Goal: Task Accomplishment & Management: Complete application form

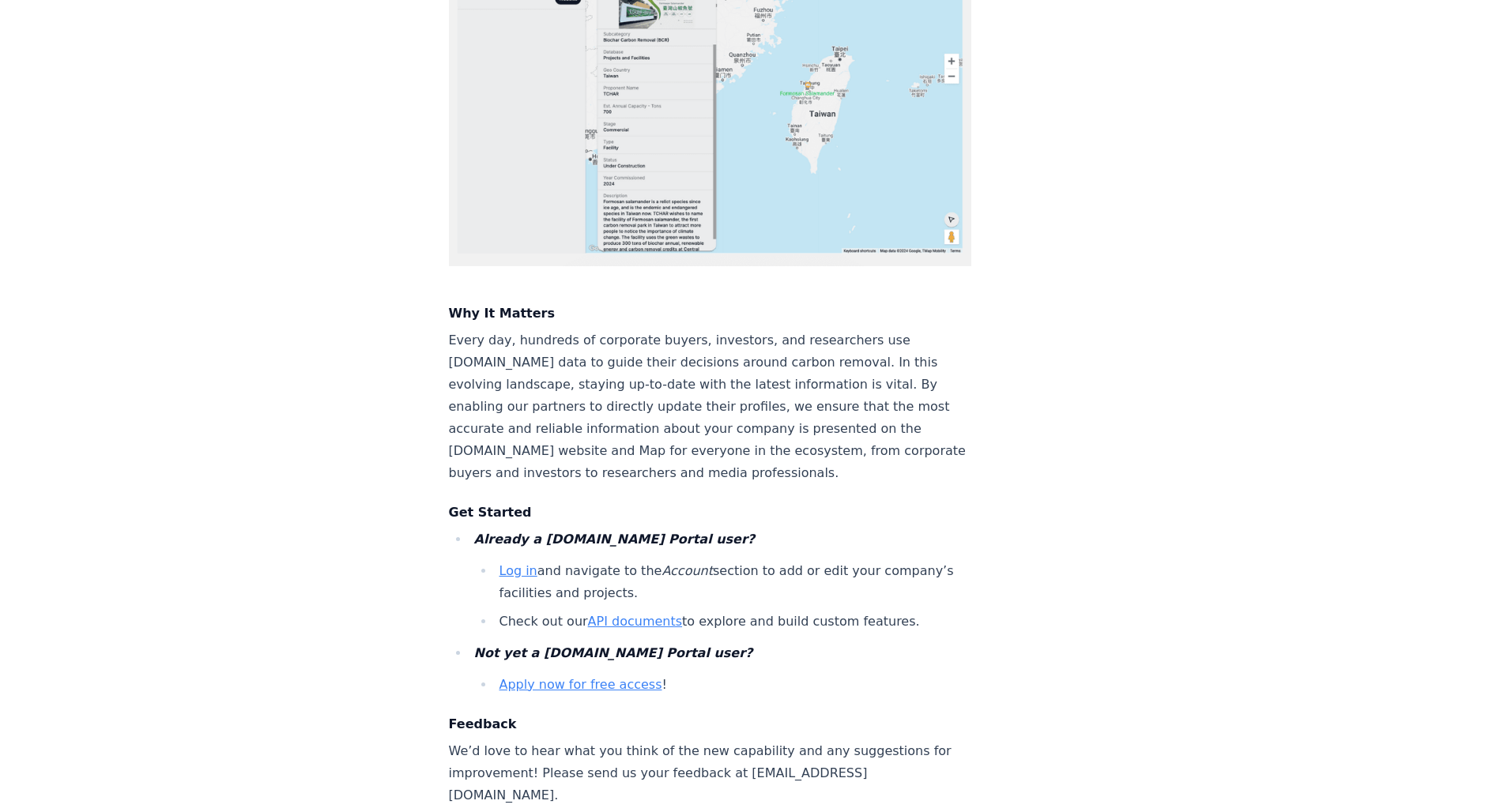
scroll to position [2154, 0]
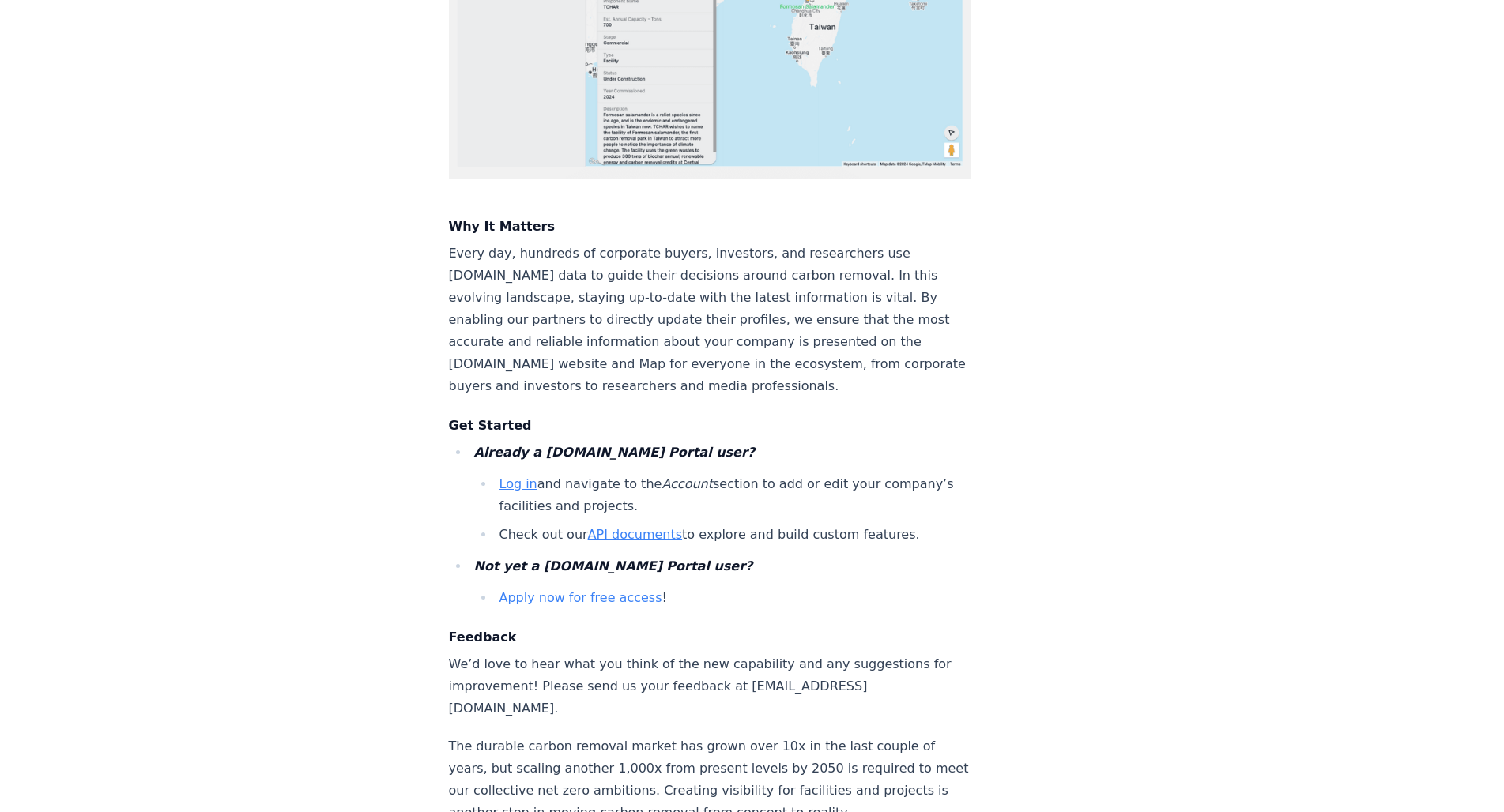
click at [514, 476] on link "Log in" at bounding box center [518, 483] width 38 height 15
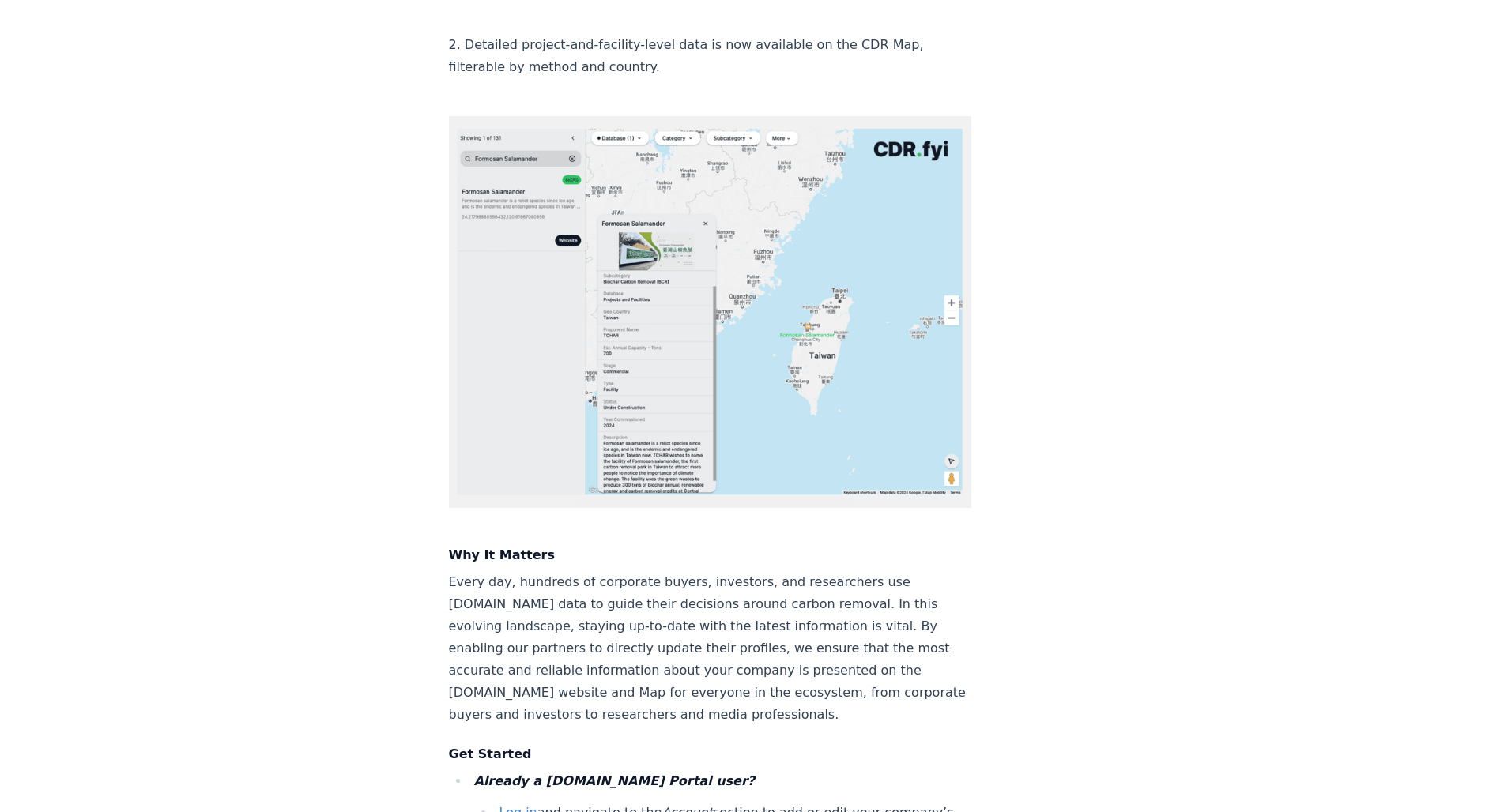
scroll to position [2080, 0]
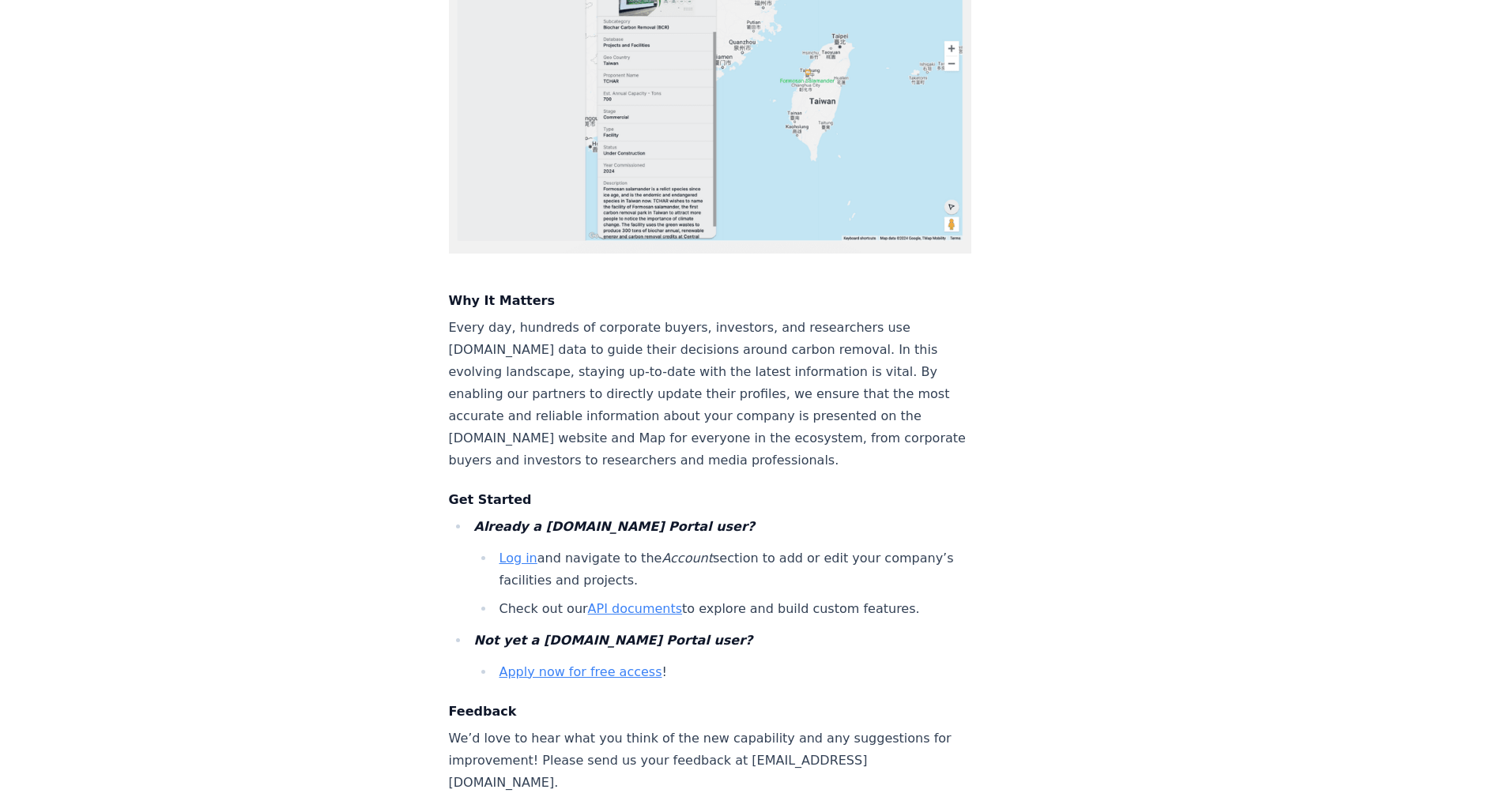
click at [565, 665] on link "Apply now for free access" at bounding box center [580, 672] width 163 height 15
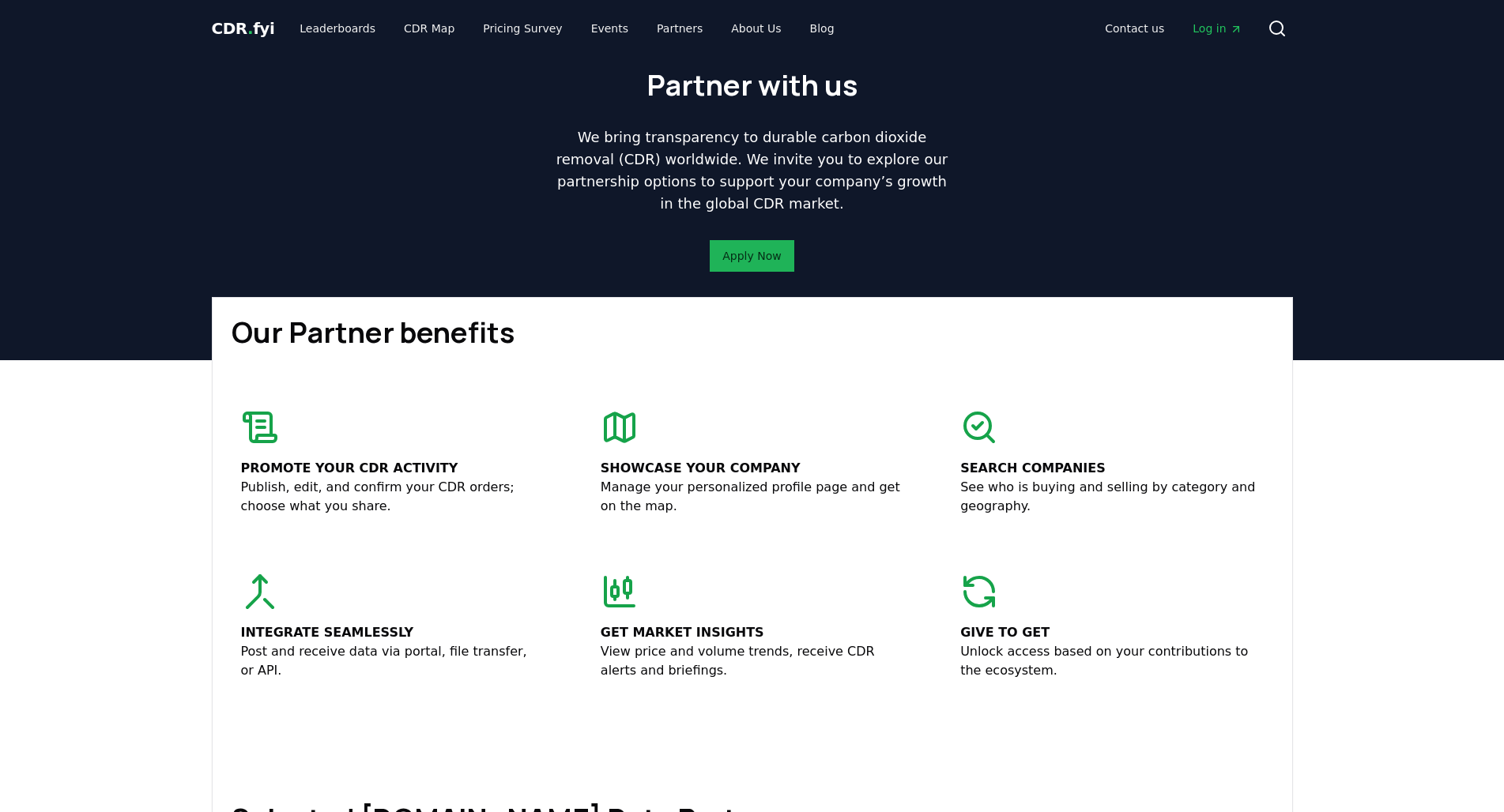
click at [758, 264] on button "Apply Now" at bounding box center [752, 256] width 84 height 32
click at [761, 253] on link "Apply Now" at bounding box center [752, 256] width 58 height 16
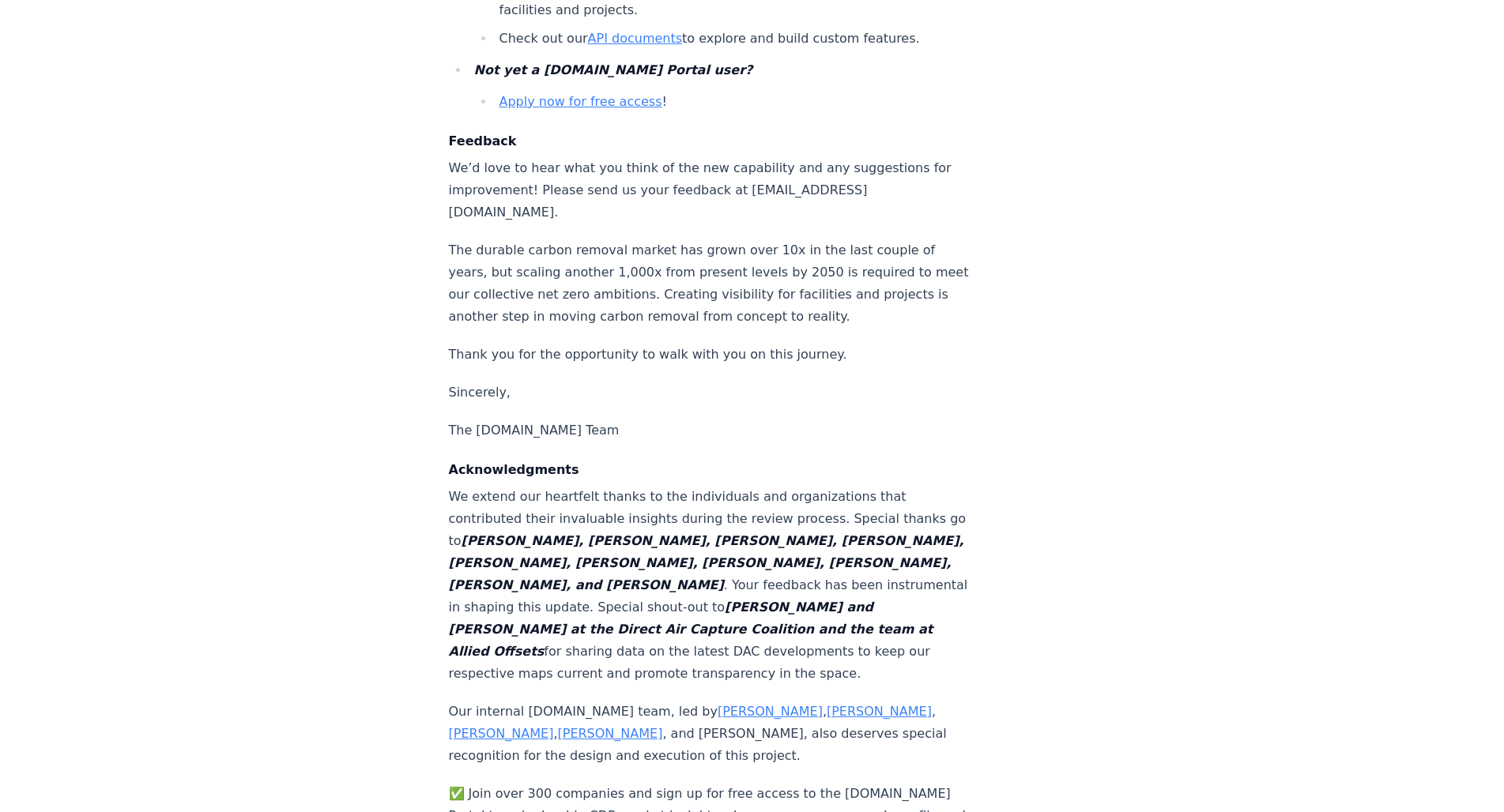
scroll to position [2545, 0]
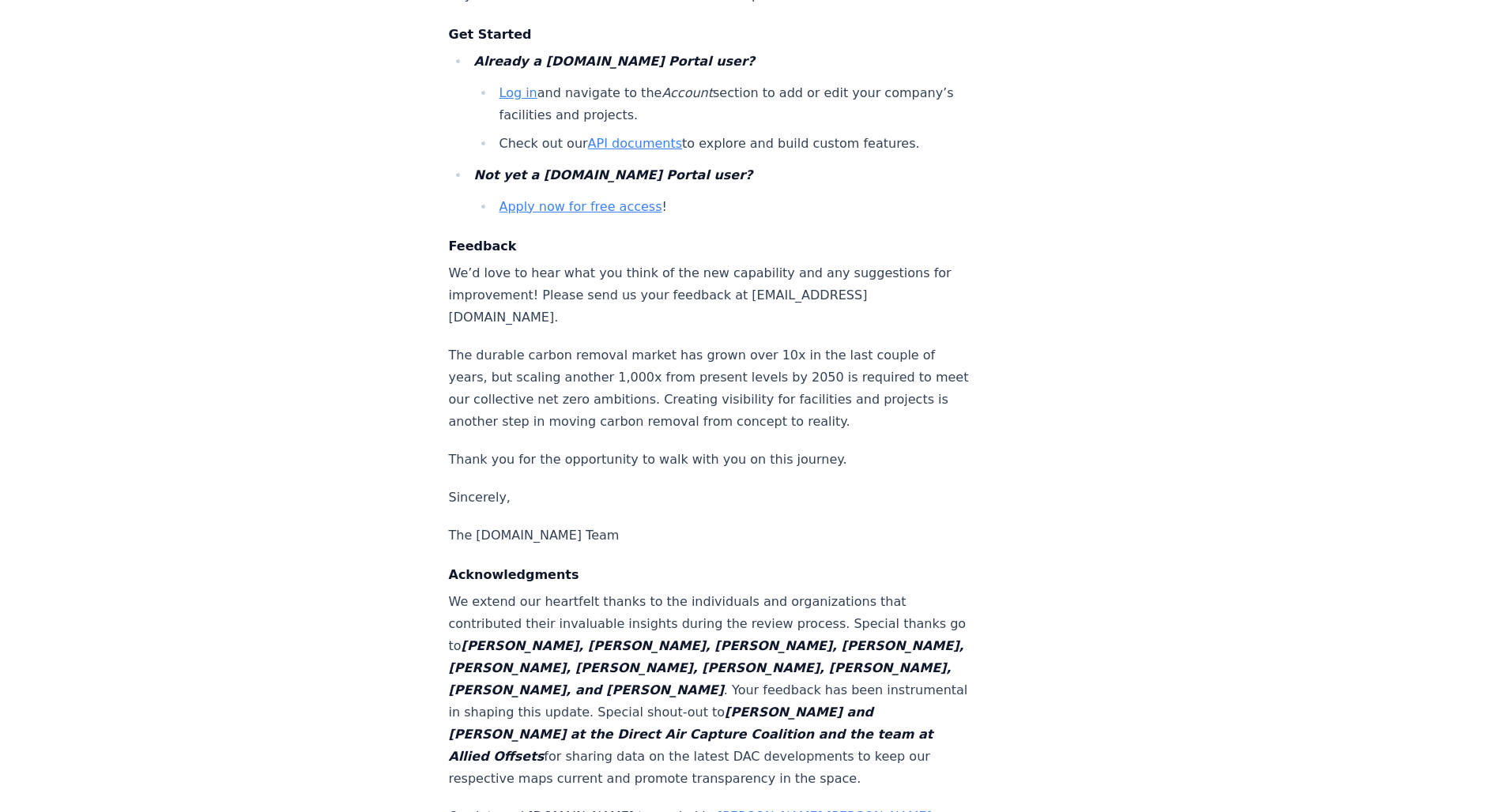
click at [584, 199] on link "Apply now for free access" at bounding box center [580, 206] width 163 height 15
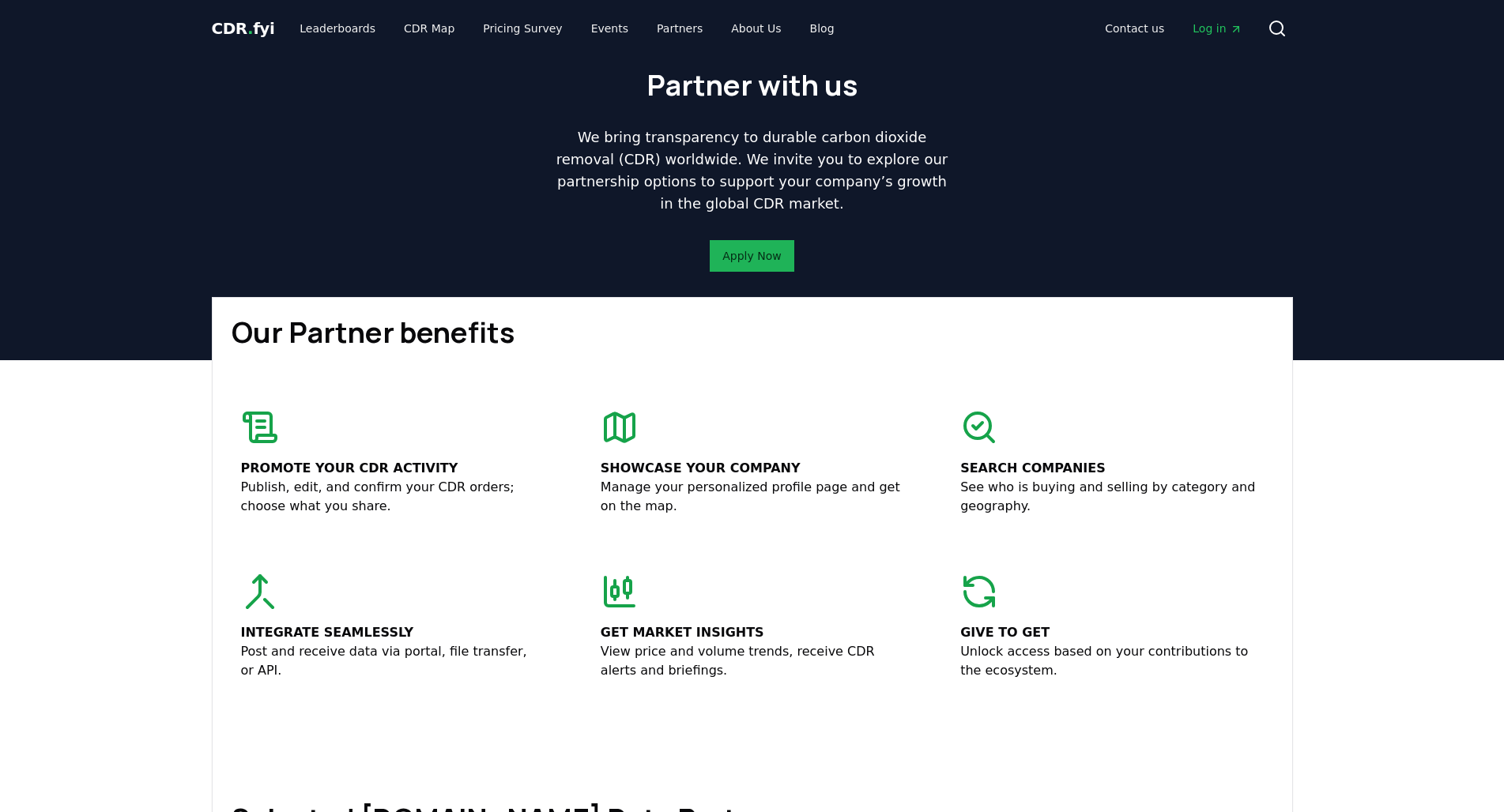
click at [735, 259] on link "Apply Now" at bounding box center [752, 256] width 58 height 16
